Goal: Check status: Check status

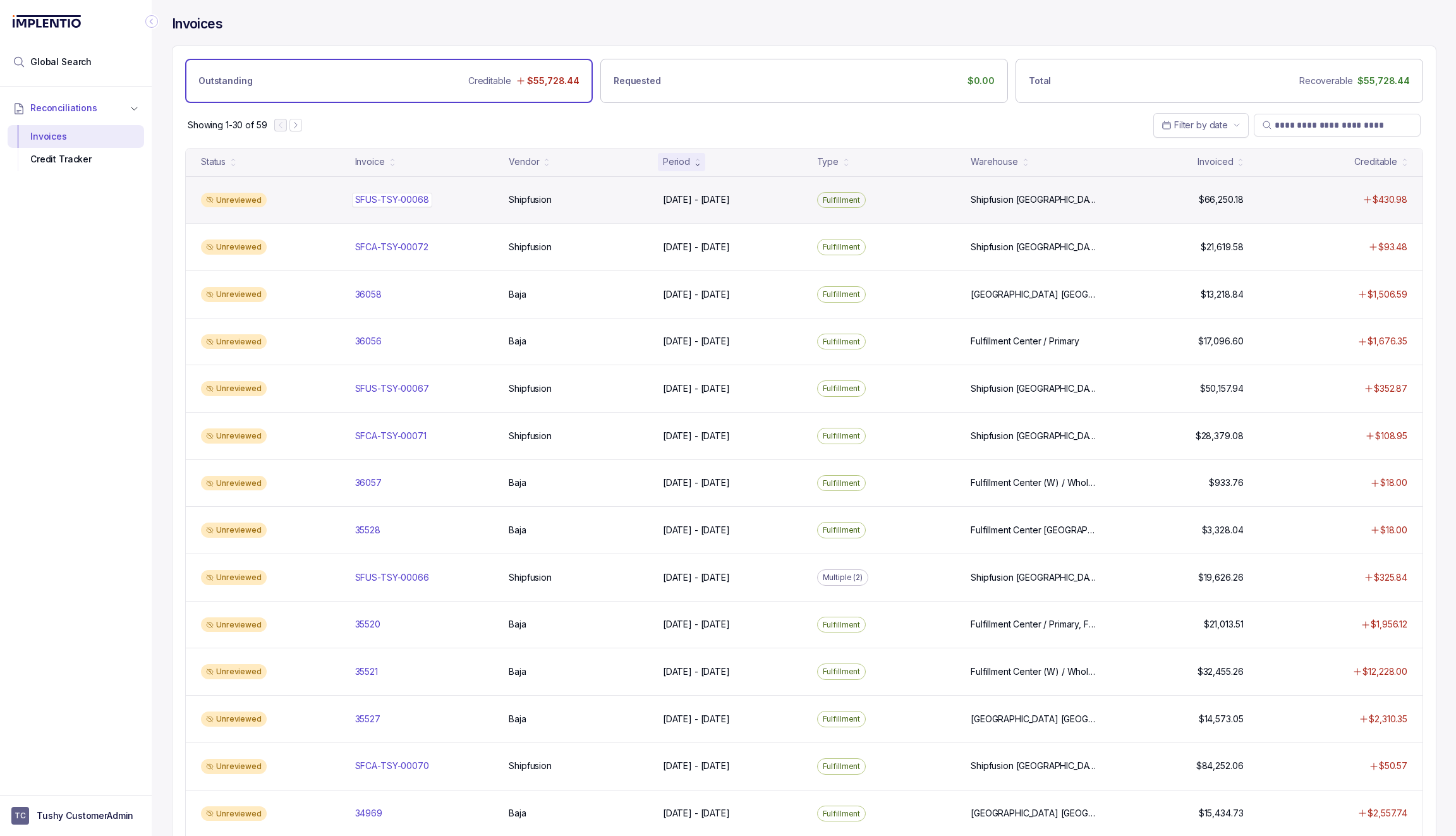
click at [383, 201] on div "SFUS-TSY-00068 SFUS-TSY-00068" at bounding box center [392, 199] width 74 height 13
click at [411, 198] on div "SFUS-TSY-00068 SFUS-TSY-00068" at bounding box center [392, 199] width 74 height 13
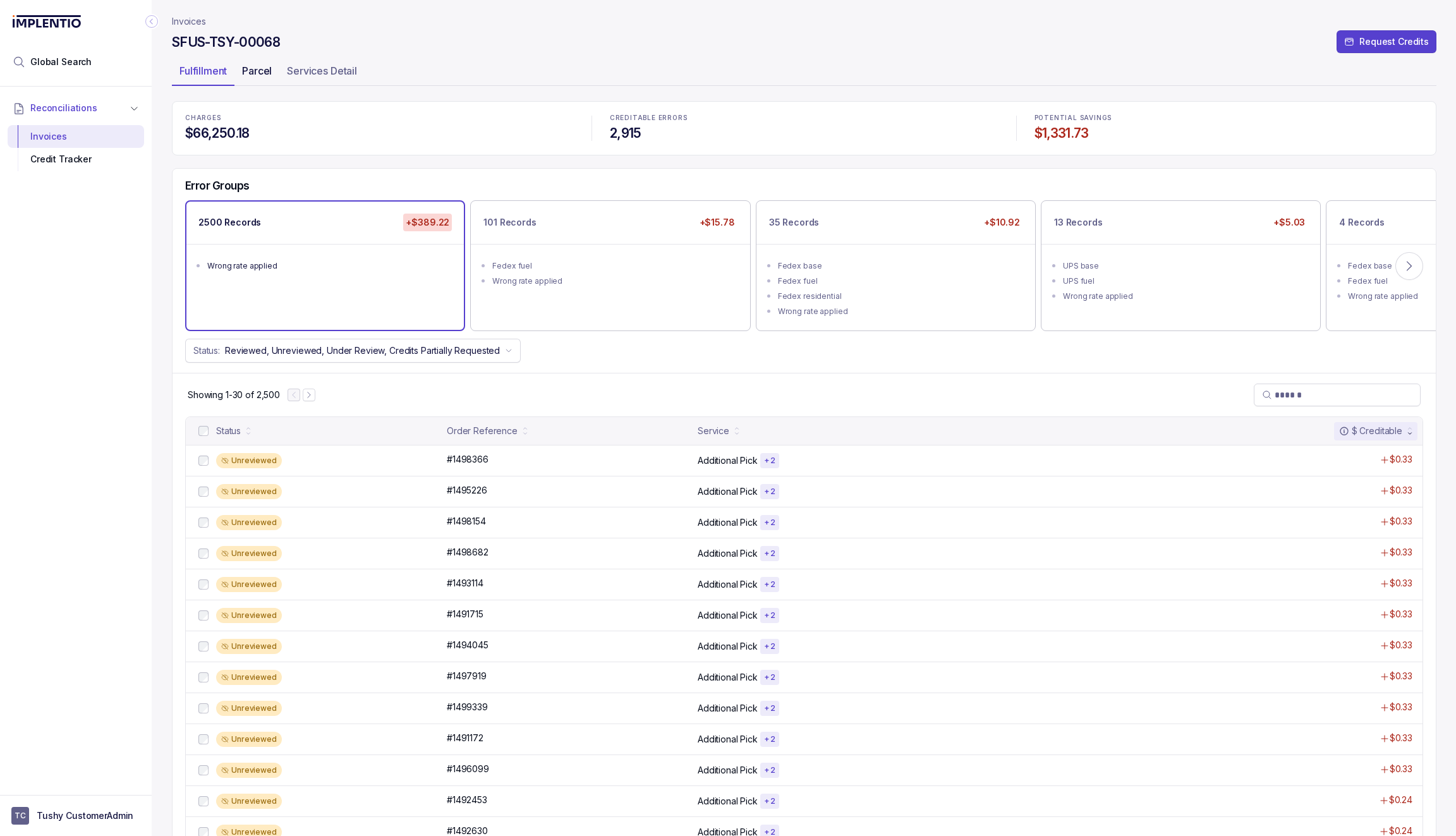
click at [258, 72] on p "Parcel" at bounding box center [257, 71] width 30 height 15
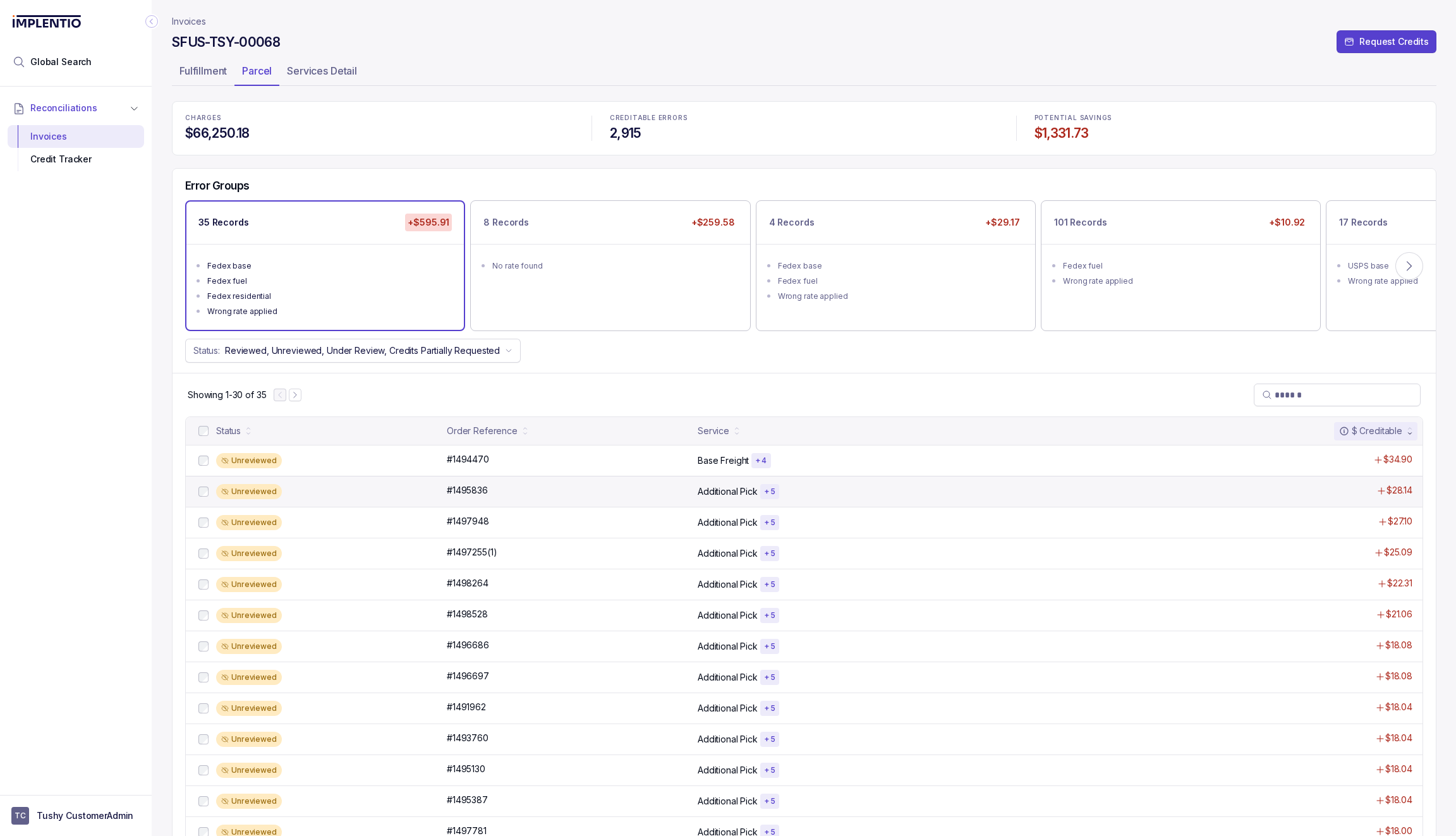
click at [387, 479] on div "Unreviewed #1495836 #1495836 Additional Pick + 5 $28.14" at bounding box center [804, 491] width 1237 height 31
